Goal: Task Accomplishment & Management: Complete application form

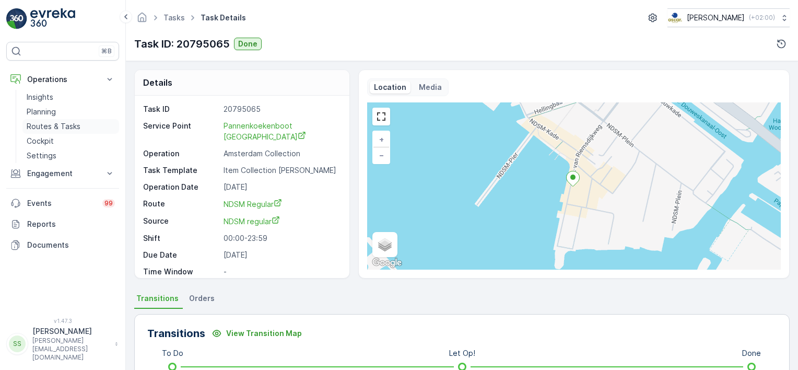
click at [45, 124] on p "Routes & Tasks" at bounding box center [54, 126] width 54 height 10
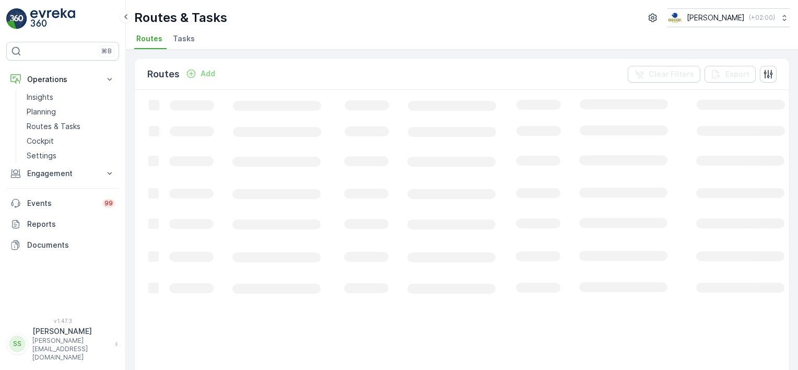
click at [237, 29] on div "Routes & Tasks [PERSON_NAME] ( +02:00 ) Routes Tasks" at bounding box center [462, 25] width 673 height 50
click at [178, 40] on span "Tasks" at bounding box center [184, 38] width 22 height 10
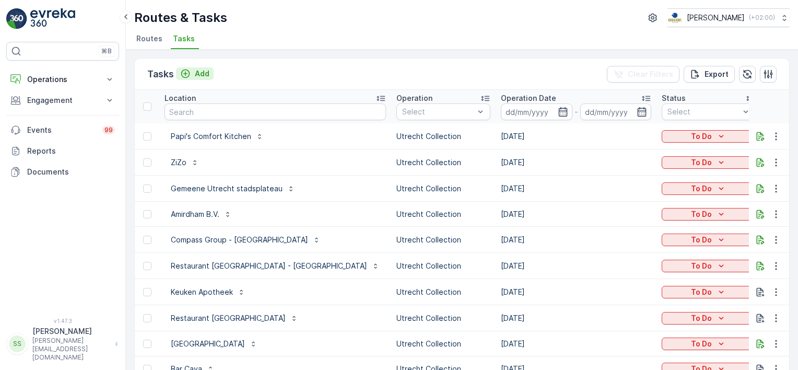
click at [204, 73] on p "Add" at bounding box center [202, 73] width 15 height 10
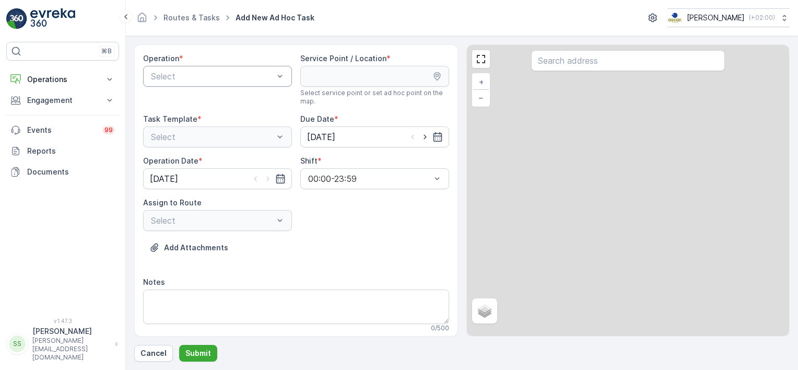
click at [211, 72] on div at bounding box center [212, 76] width 125 height 9
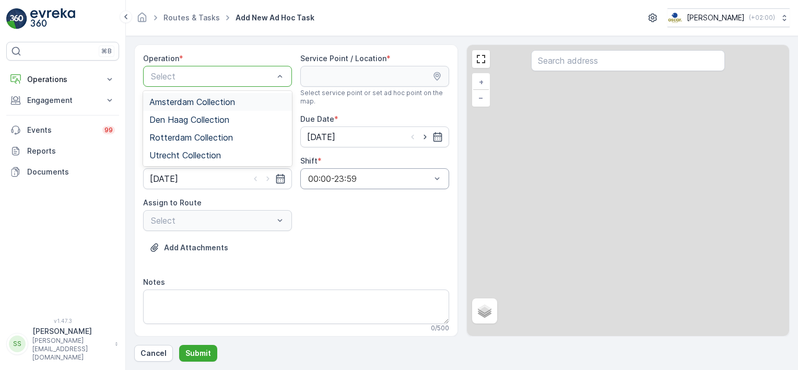
click at [164, 105] on span "Amsterdam Collection" at bounding box center [192, 101] width 86 height 9
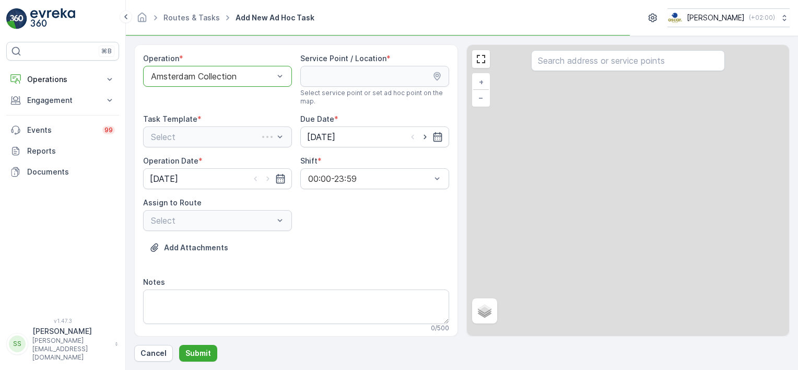
click at [385, 249] on div "Add Attachments" at bounding box center [296, 253] width 306 height 29
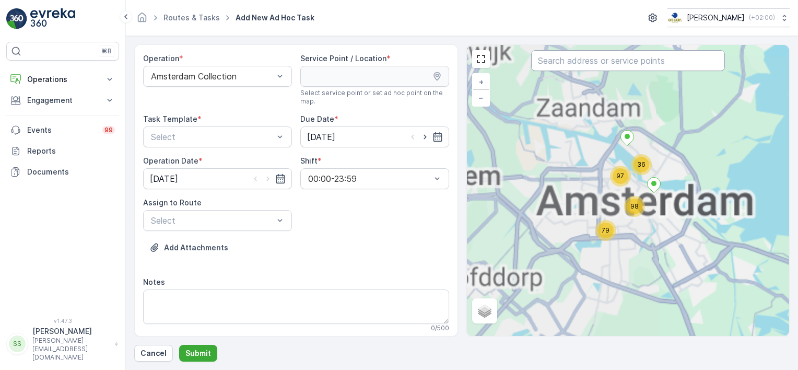
click at [561, 63] on input "text" at bounding box center [628, 60] width 194 height 21
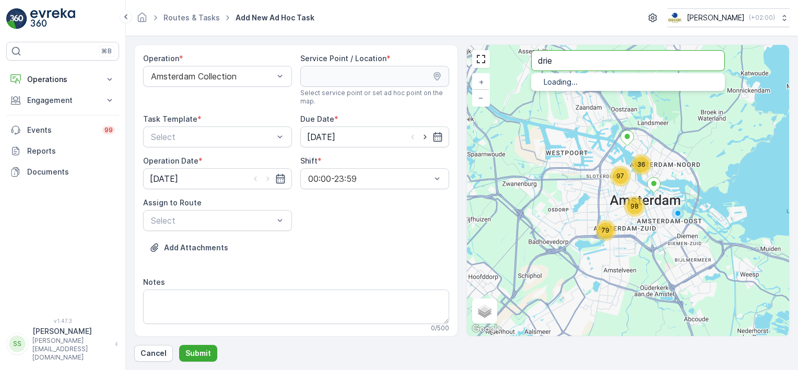
type input "drie"
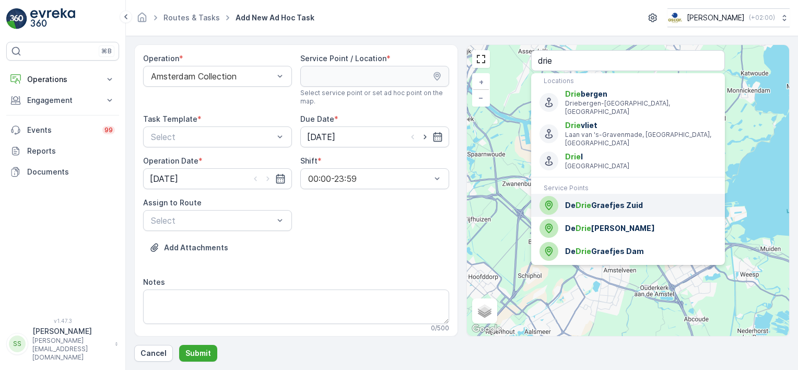
click at [623, 200] on span "De Drie Graefjes Zuid" at bounding box center [641, 205] width 152 height 10
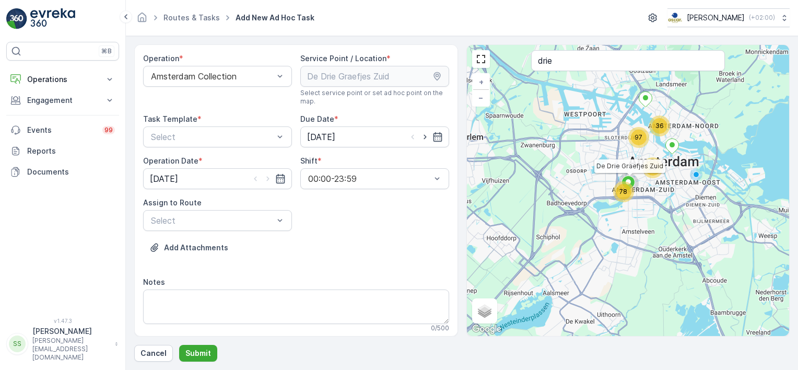
click at [361, 247] on div "Add Attachments" at bounding box center [296, 253] width 306 height 29
click at [207, 139] on div at bounding box center [212, 136] width 125 height 9
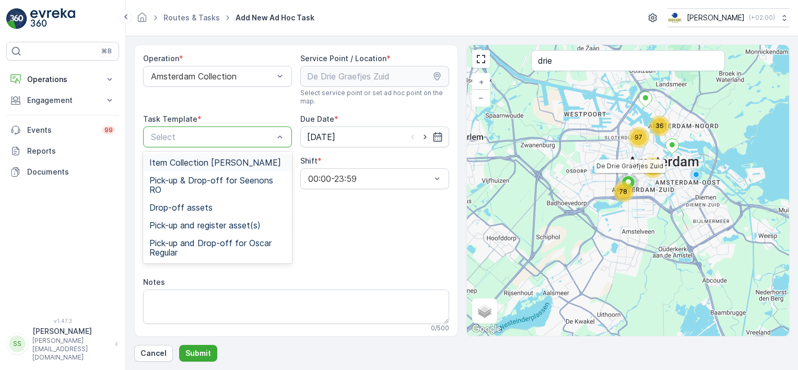
click at [159, 161] on span "Item Collection [PERSON_NAME]" at bounding box center [215, 162] width 132 height 9
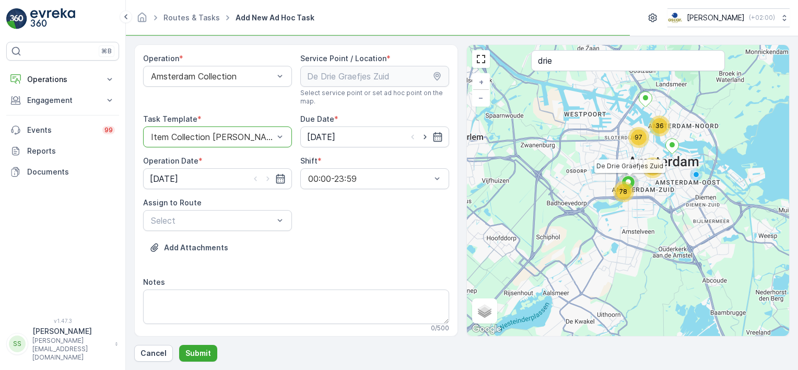
click at [388, 238] on div "Operation * Amsterdam Collection Service Point / Location * Select service poin…" at bounding box center [296, 196] width 306 height 287
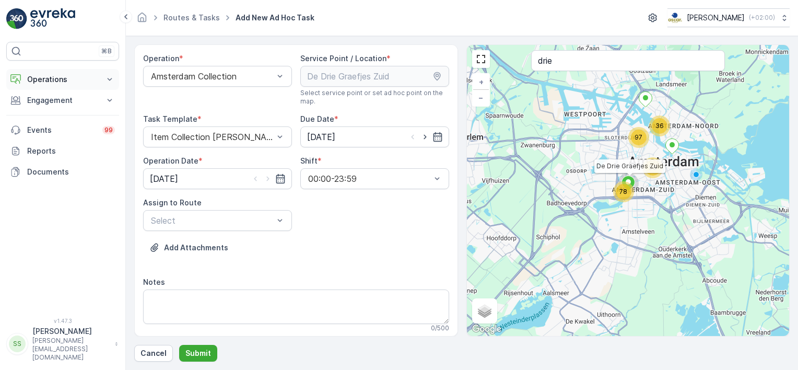
click at [54, 80] on p "Operations" at bounding box center [62, 79] width 71 height 10
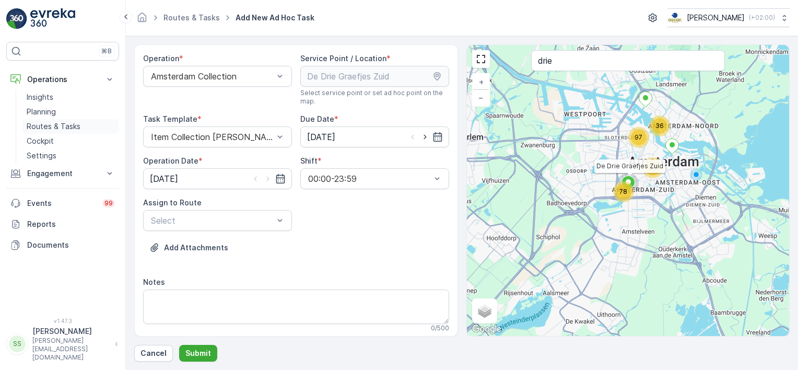
click at [58, 126] on p "Routes & Tasks" at bounding box center [54, 126] width 54 height 10
click at [236, 223] on div at bounding box center [212, 220] width 125 height 9
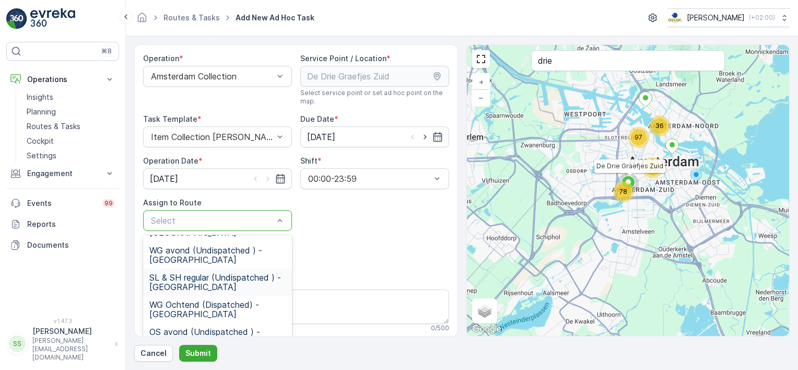
scroll to position [157, 0]
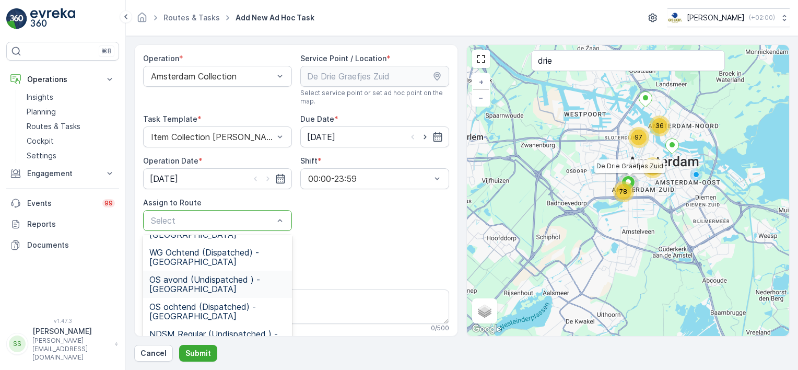
click at [173, 280] on span "OS avond (Undispatched ) - Amsterdam" at bounding box center [217, 284] width 136 height 19
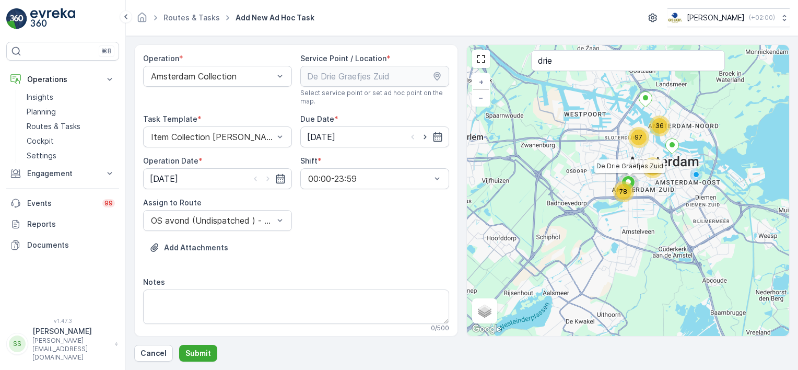
click at [340, 273] on div "Operation * Amsterdam Collection Service Point / Location * Select service poin…" at bounding box center [296, 316] width 306 height 527
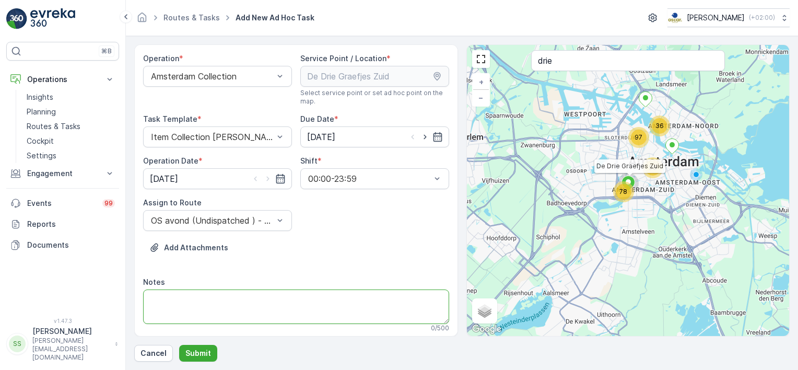
click at [223, 300] on textarea "Notes" at bounding box center [296, 306] width 306 height 34
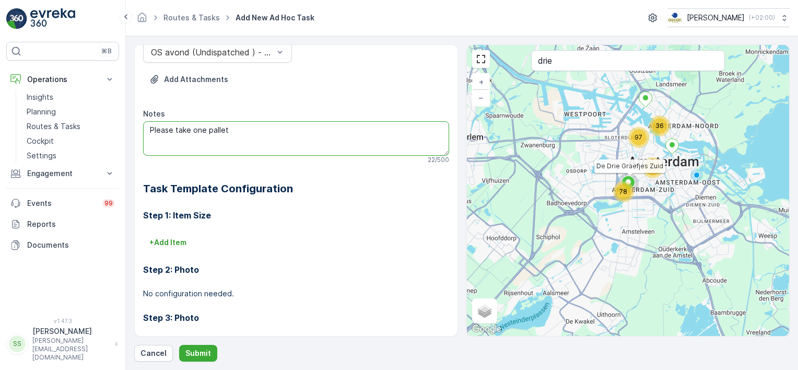
scroll to position [209, 0]
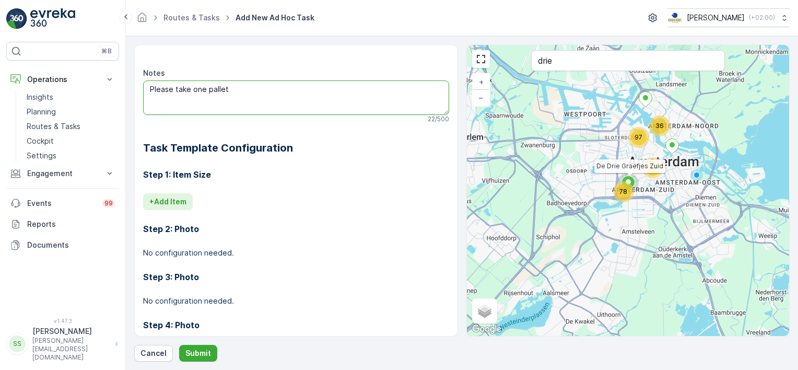
type textarea "Please take one pallet"
click at [167, 199] on p "+ Add Item" at bounding box center [167, 201] width 37 height 10
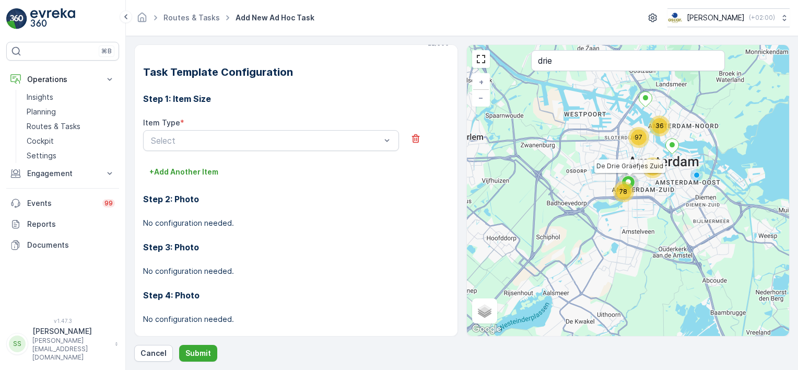
scroll to position [297, 0]
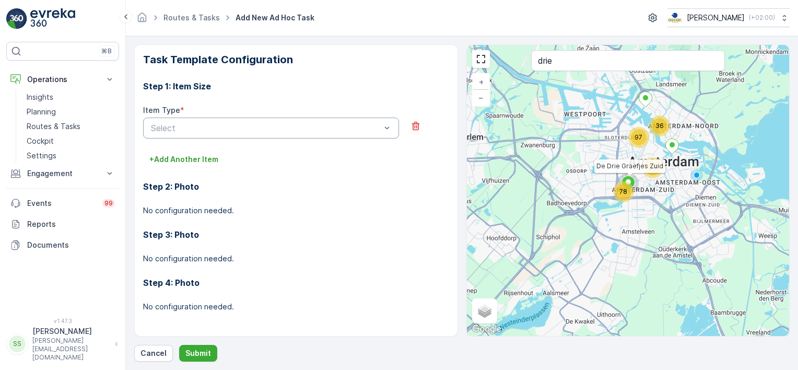
click at [326, 125] on div at bounding box center [266, 127] width 232 height 9
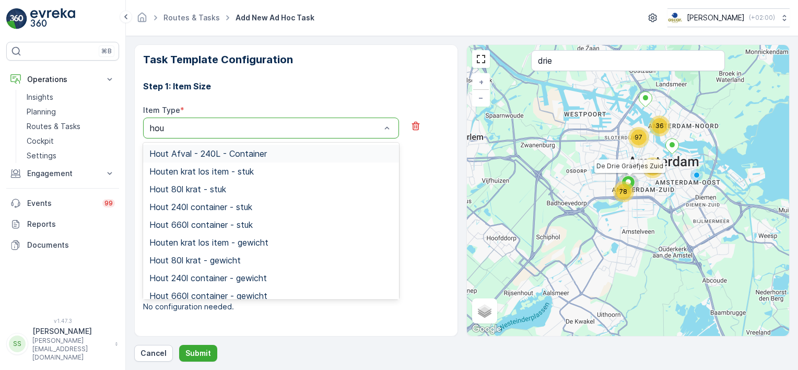
type input "hout"
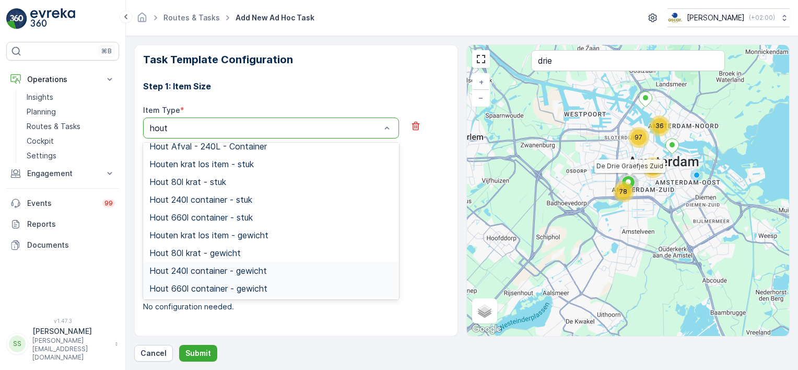
scroll to position [0, 0]
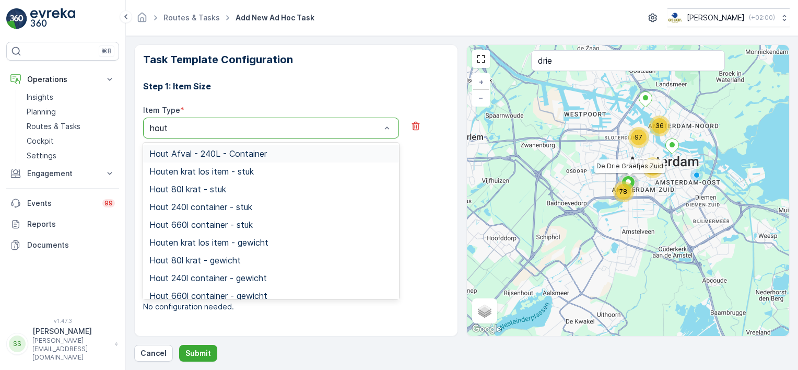
click at [180, 154] on span "Hout Afval - 240L - Container" at bounding box center [208, 153] width 118 height 9
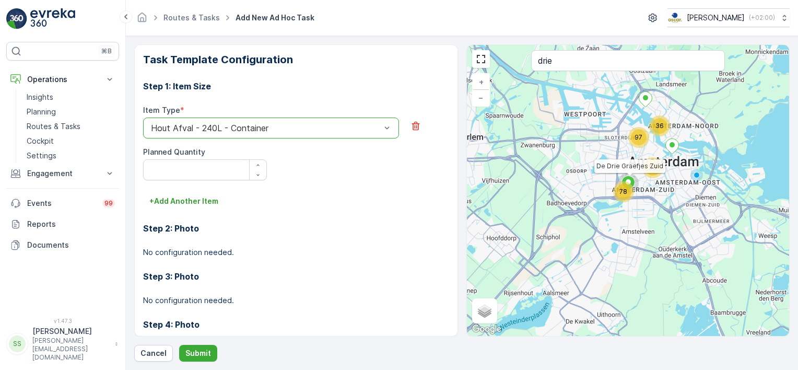
click at [410, 194] on div "+ Add Another Item" at bounding box center [296, 201] width 306 height 17
click at [191, 176] on Quantity "Planned Quantity" at bounding box center [205, 169] width 124 height 21
type Quantity "1"
click at [448, 186] on div "Operation * Amsterdam Collection Service Point / Location * Select service poin…" at bounding box center [296, 190] width 324 height 292
click at [200, 352] on p "Submit" at bounding box center [199, 353] width 26 height 10
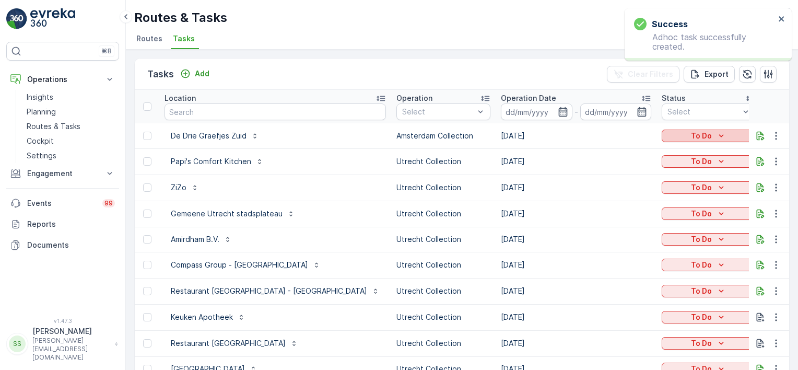
click at [697, 138] on div "To Do" at bounding box center [709, 136] width 86 height 10
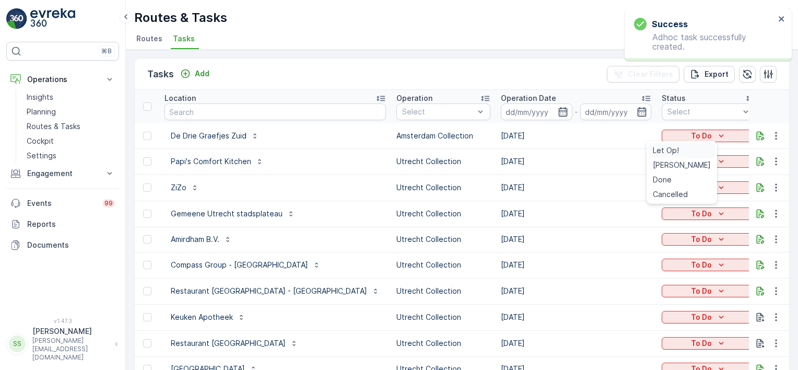
click at [660, 152] on span "Let Op!" at bounding box center [666, 150] width 26 height 10
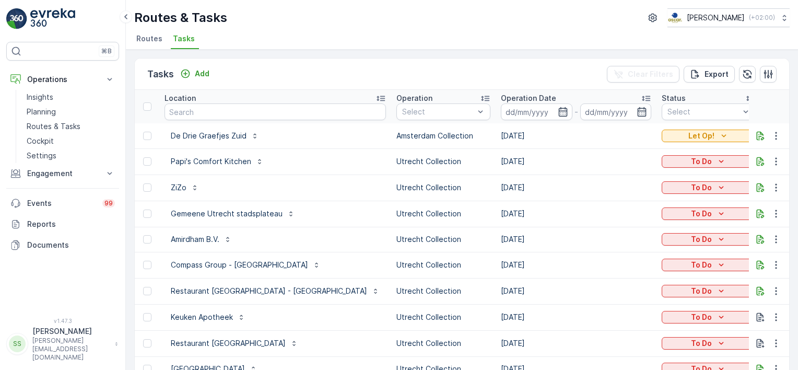
click at [296, 76] on div "Tasks Add Clear Filters Export" at bounding box center [462, 74] width 655 height 31
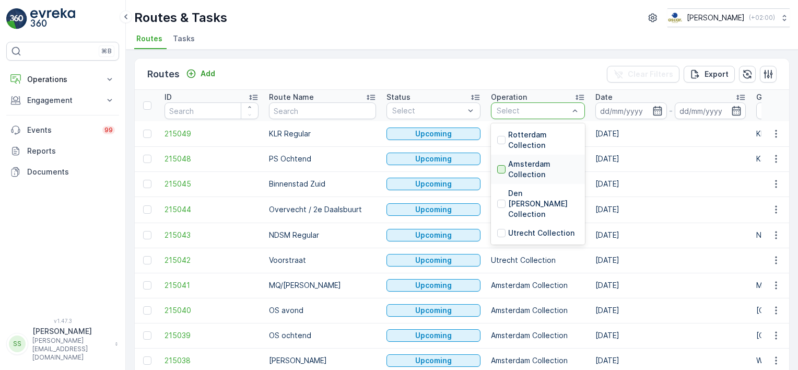
click at [497, 169] on div at bounding box center [501, 169] width 8 height 8
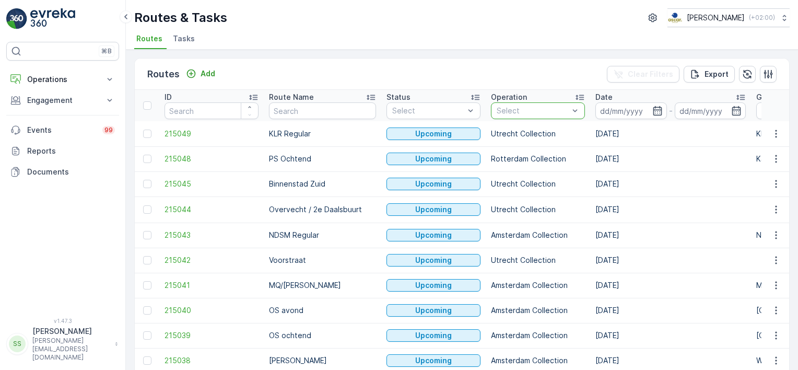
click at [543, 77] on div "Routes Add Clear Filters Export" at bounding box center [462, 74] width 655 height 31
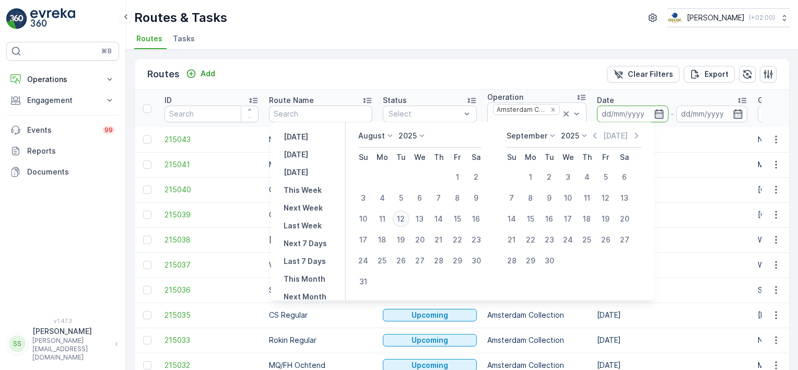
click at [401, 220] on div "12" at bounding box center [401, 219] width 17 height 17
type input "12.08.2025"
click at [387, 78] on div "Routes Add Clear Filters Export" at bounding box center [462, 74] width 655 height 31
type input "12.08.2025"
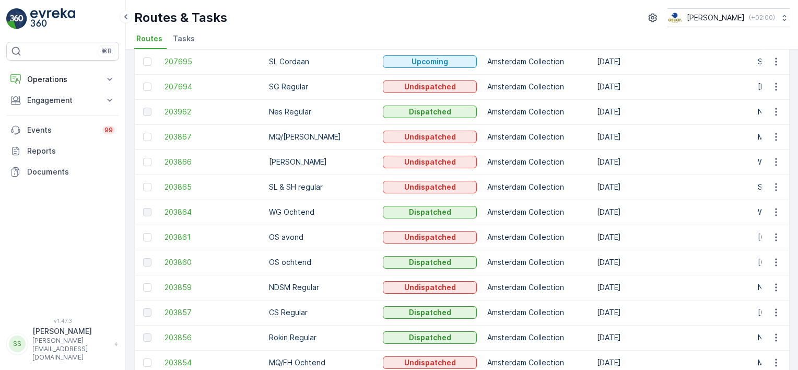
scroll to position [71, 0]
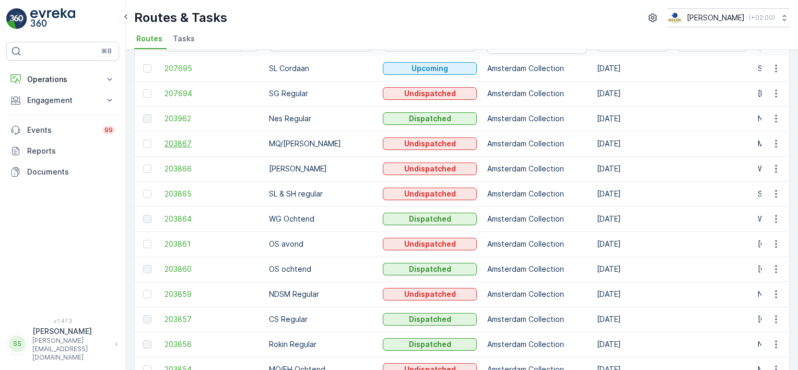
click at [176, 142] on span "203867" at bounding box center [212, 143] width 94 height 10
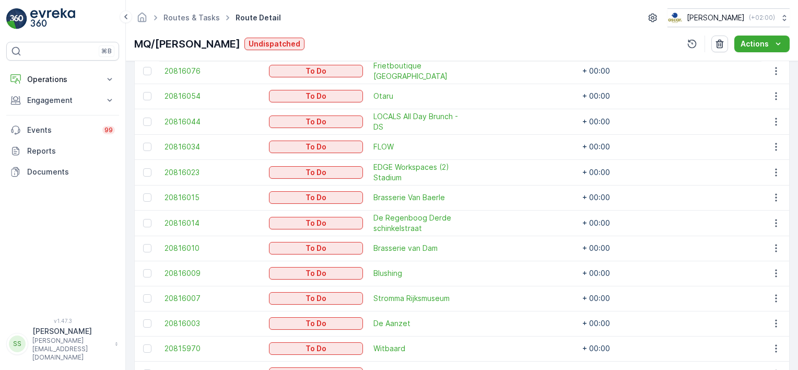
scroll to position [659, 0]
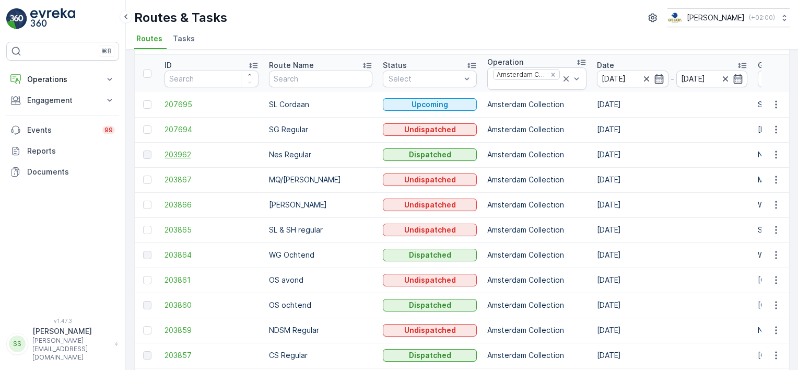
scroll to position [105, 0]
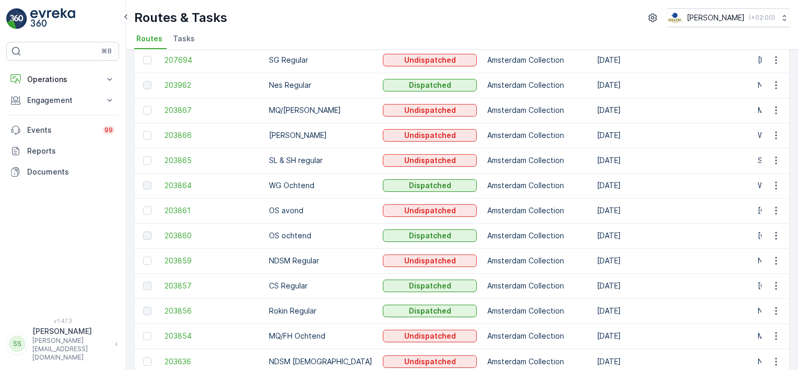
drag, startPoint x: 171, startPoint y: 208, endPoint x: 109, endPoint y: 209, distance: 62.2
click at [171, 208] on span "203861" at bounding box center [212, 210] width 94 height 10
